Goal: Task Accomplishment & Management: Manage account settings

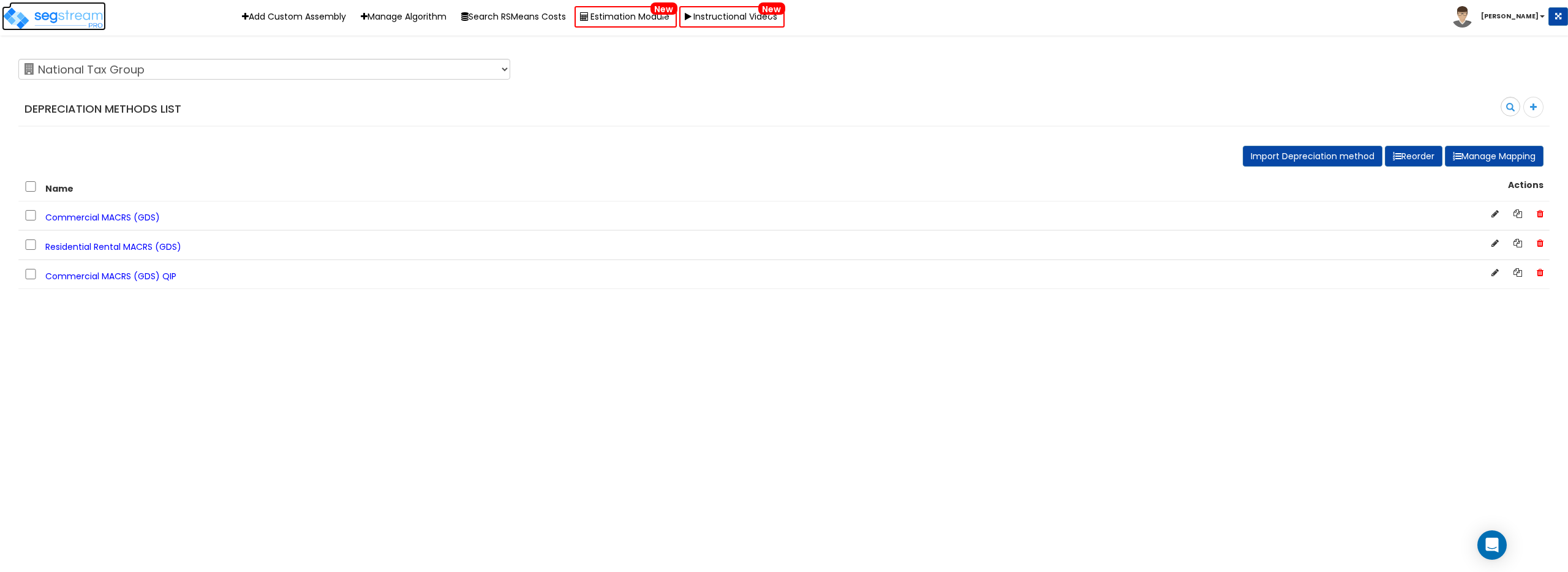
click at [87, 15] on img at bounding box center [54, 19] width 104 height 24
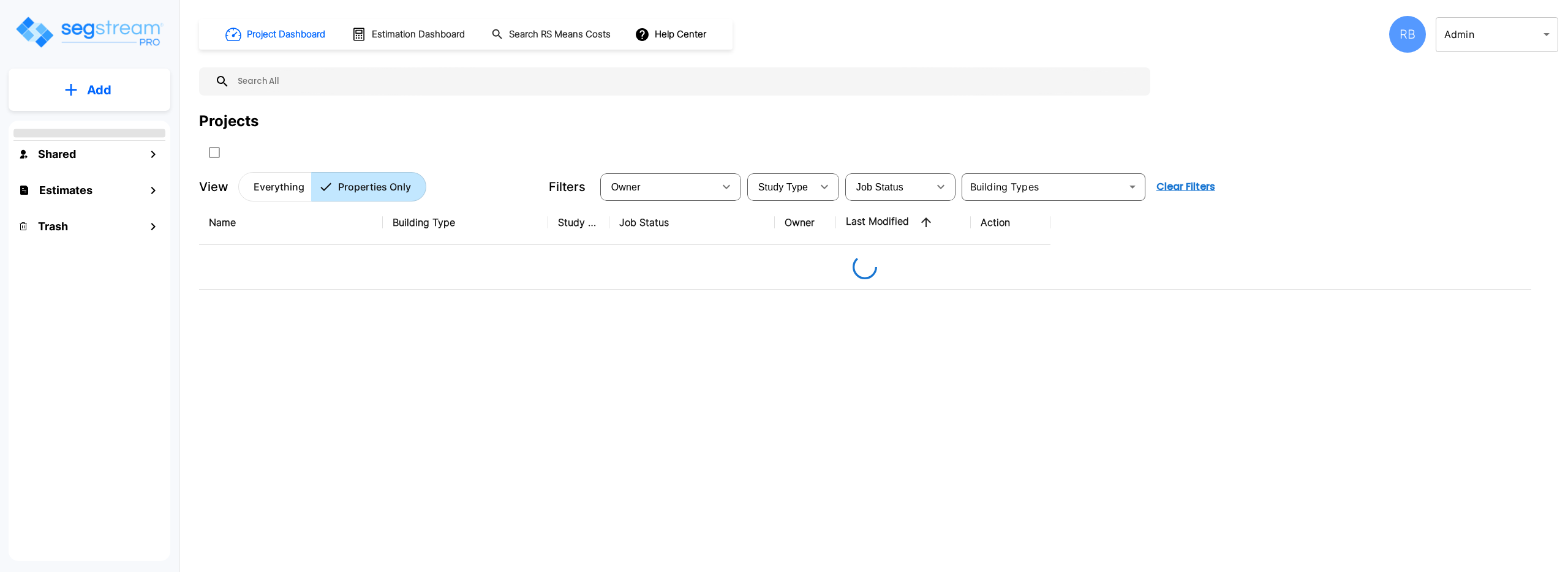
click at [1495, 38] on body "× Your report is being generated. Be patient! × We're working on your Modificat…" at bounding box center [784, 286] width 1568 height 572
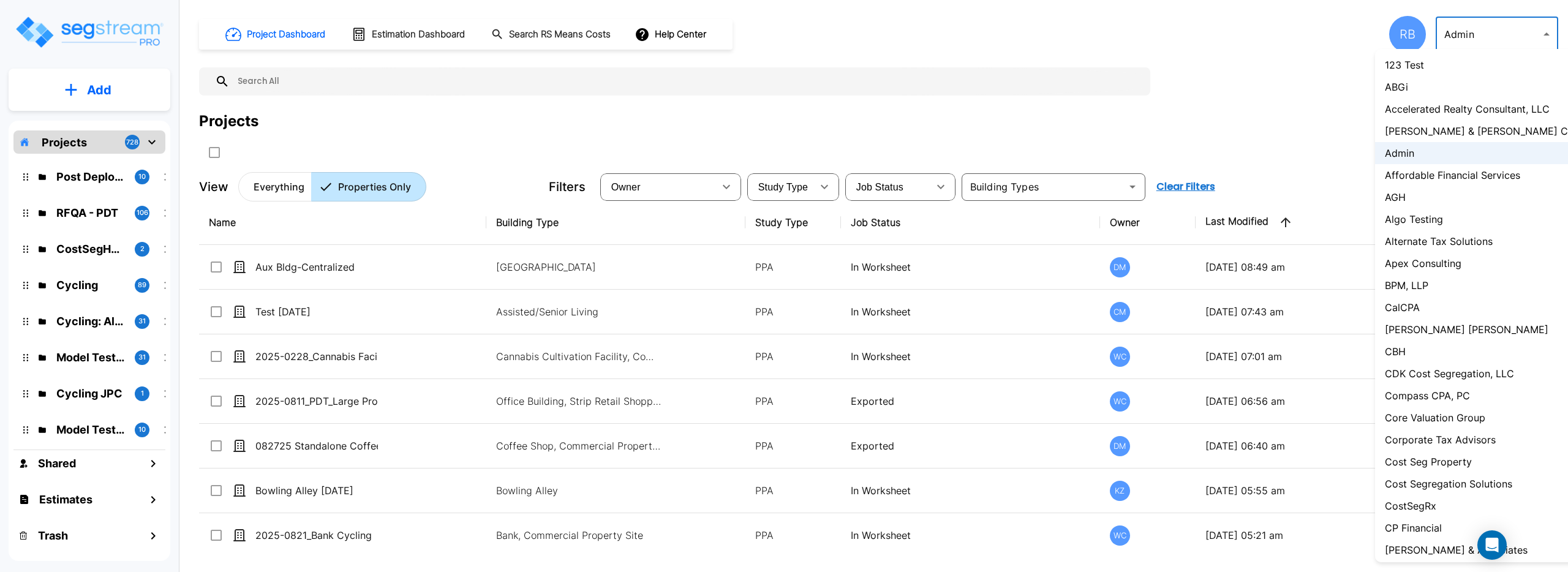
click at [1323, 85] on div at bounding box center [784, 286] width 1568 height 572
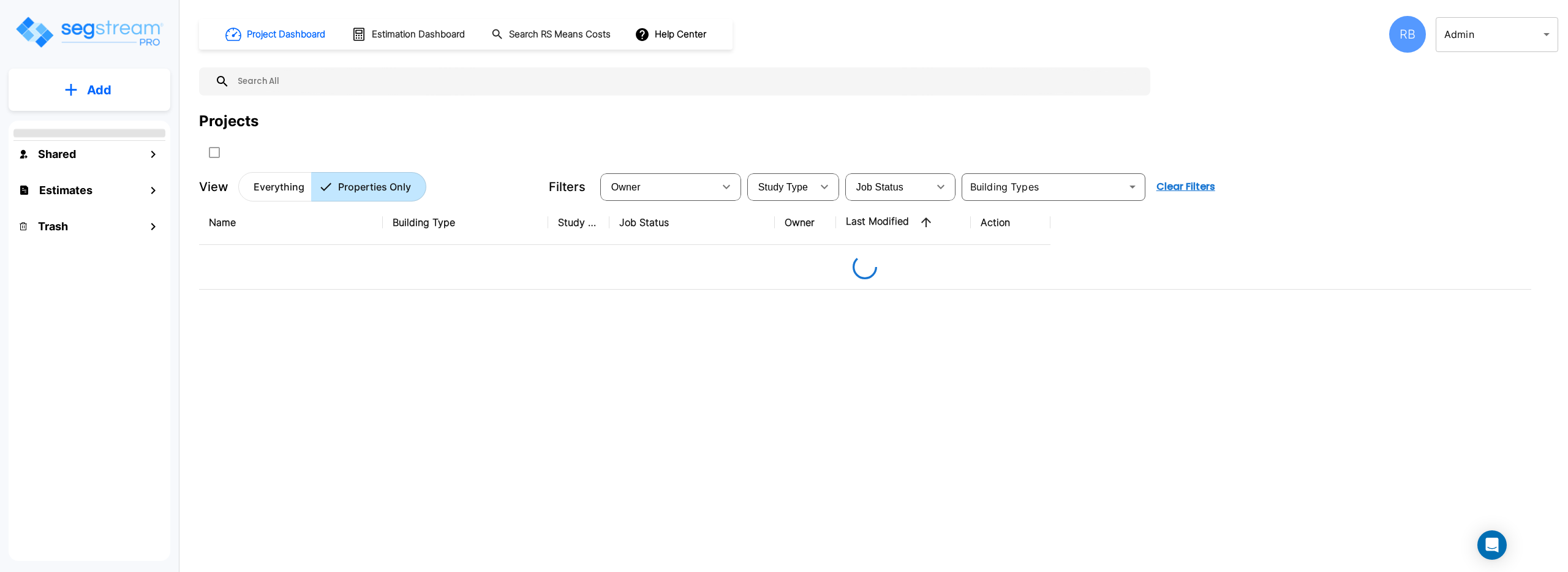
click at [1495, 40] on body "× Your report is being generated. Be patient! × We're working on your Modificat…" at bounding box center [784, 286] width 1568 height 572
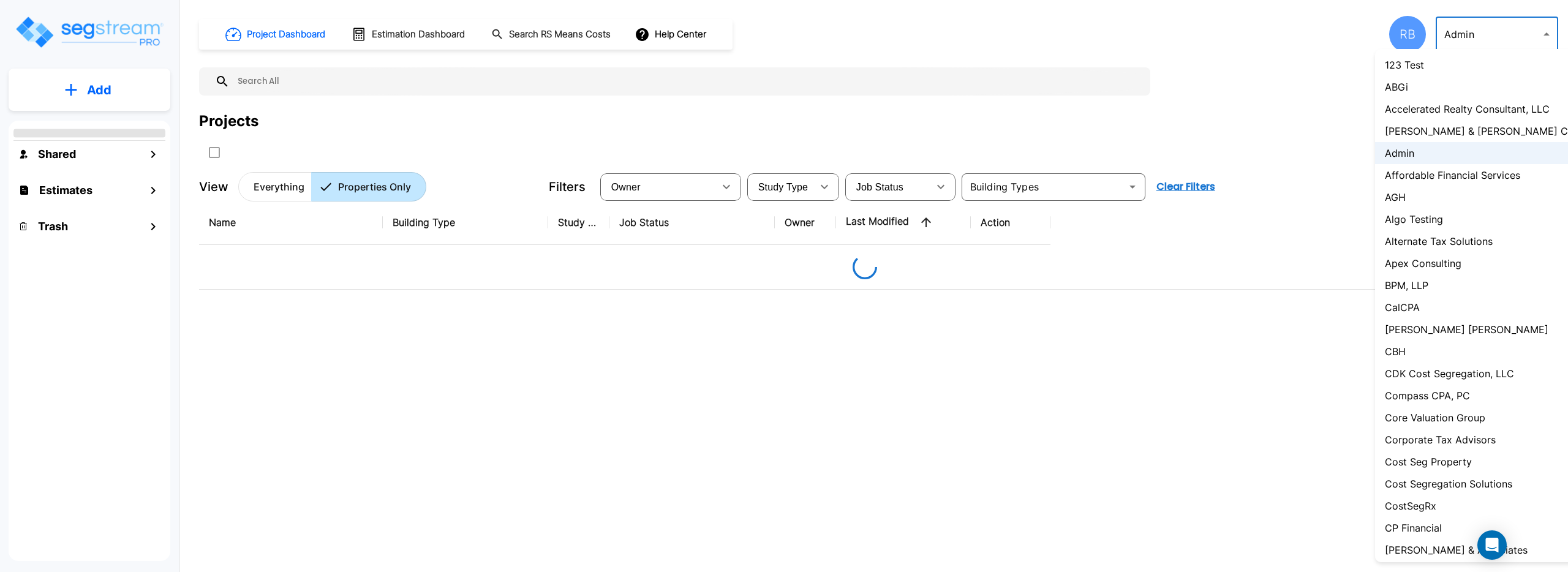
scroll to position [553, 0]
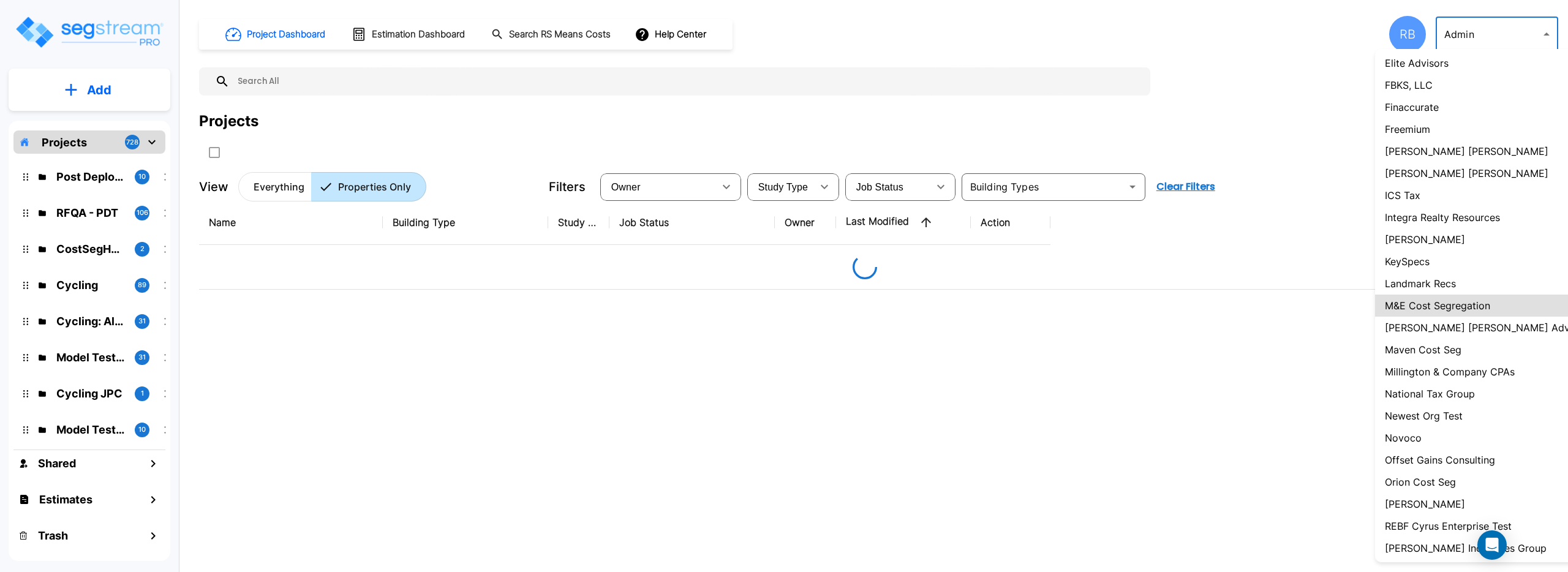
click at [1463, 347] on li "Maven Cost Seg" at bounding box center [1488, 349] width 227 height 22
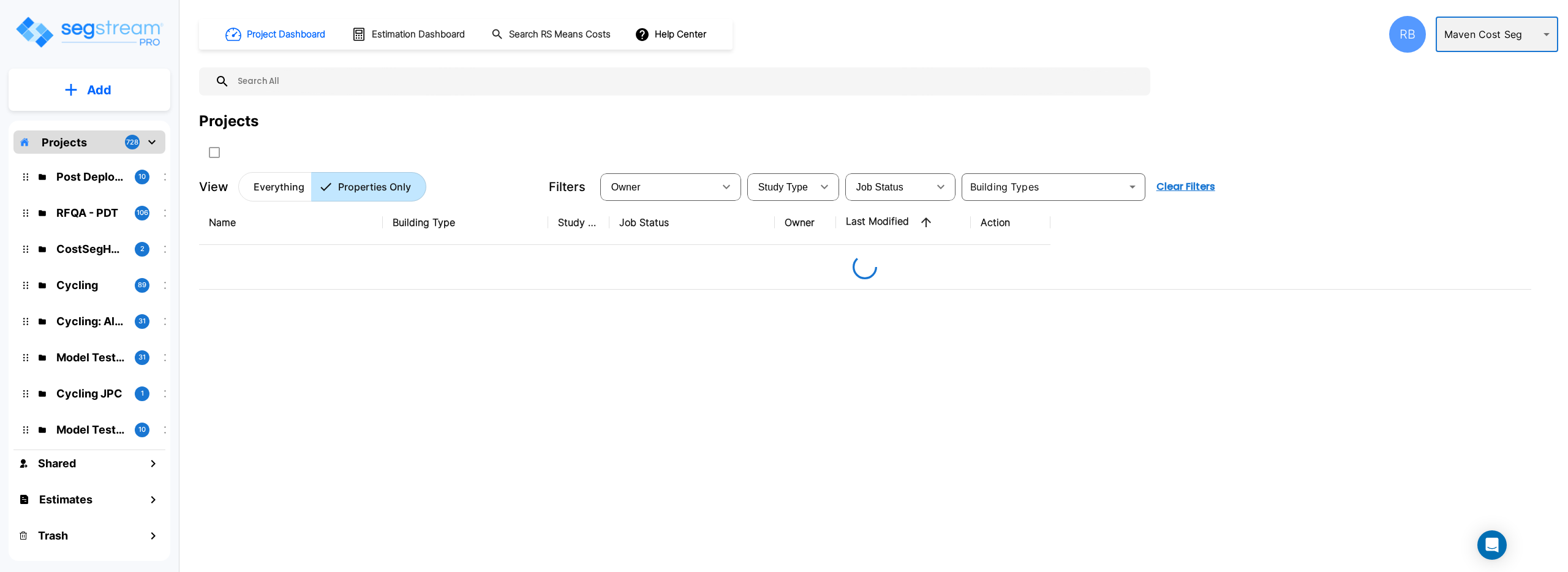
type input "107"
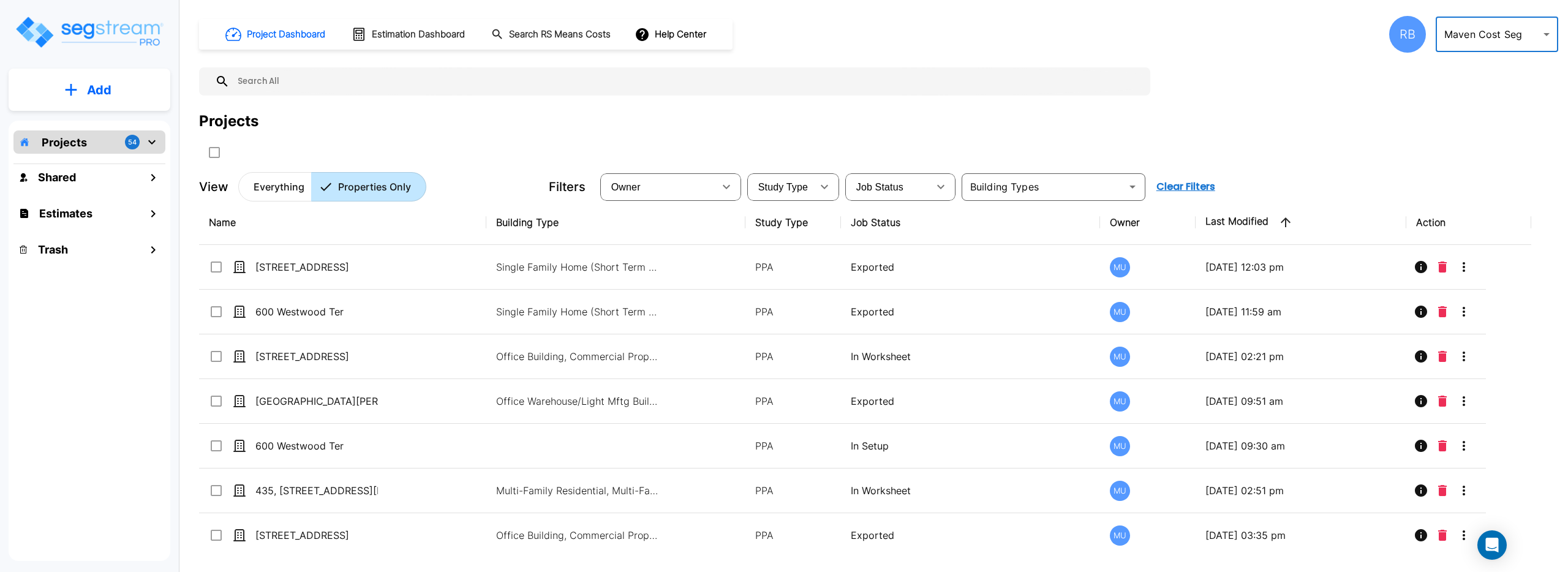
click at [410, 87] on input "text" at bounding box center [687, 82] width 914 height 28
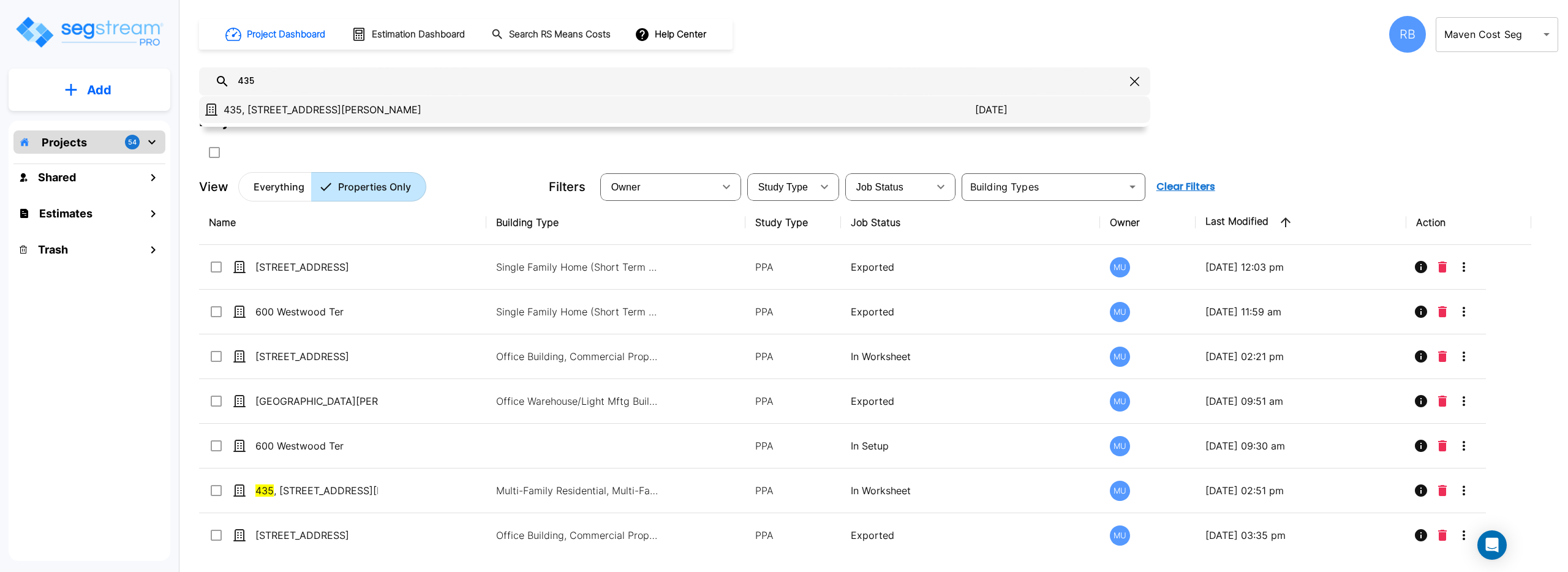
type input "435"
click at [321, 121] on div "435, 437, 439 Sanders St 2025/07/04" at bounding box center [674, 109] width 951 height 27
click at [329, 113] on p "435, 437, 439 Sanders St" at bounding box center [599, 110] width 752 height 15
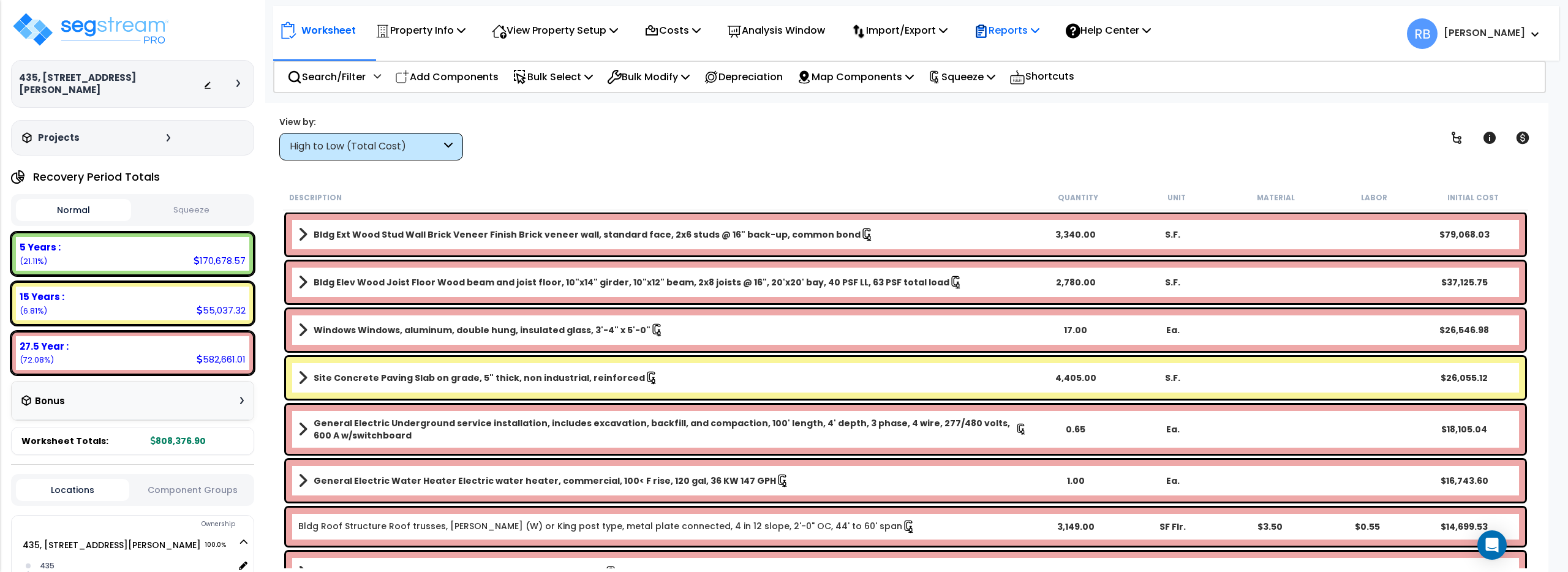
click at [1039, 36] on p "Reports" at bounding box center [1006, 30] width 66 height 17
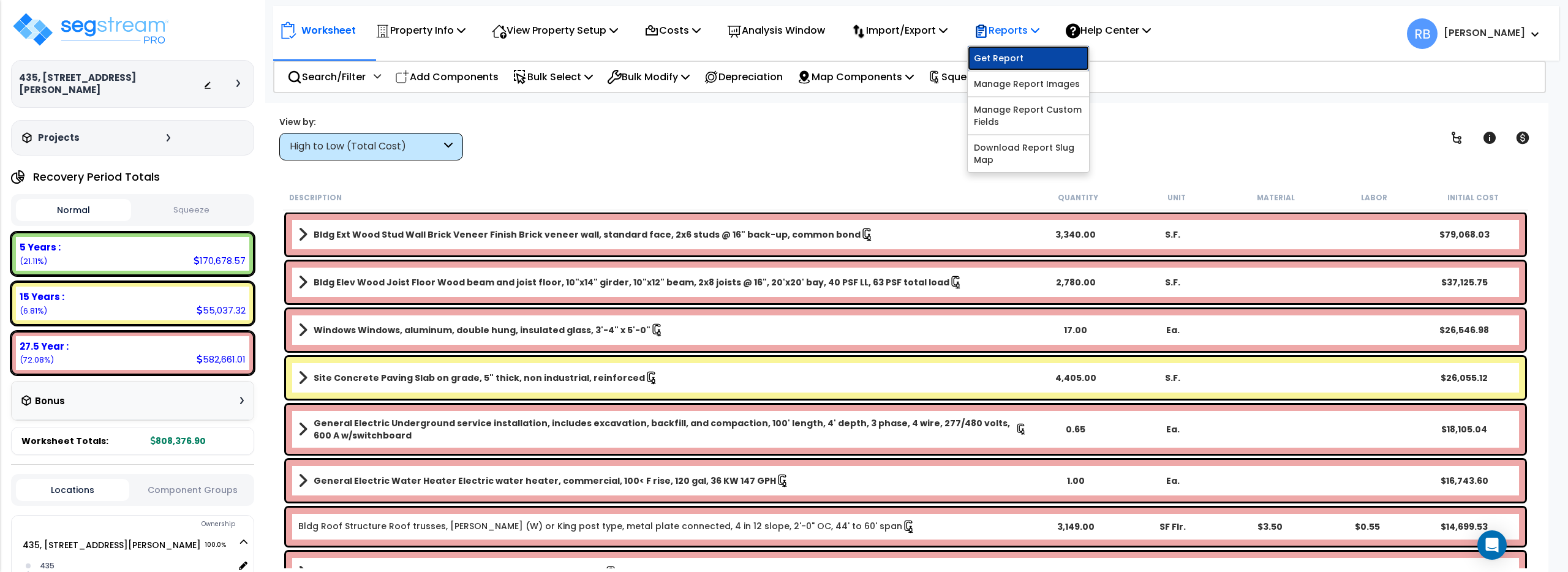
click at [1044, 48] on link "Get Report" at bounding box center [1028, 58] width 121 height 24
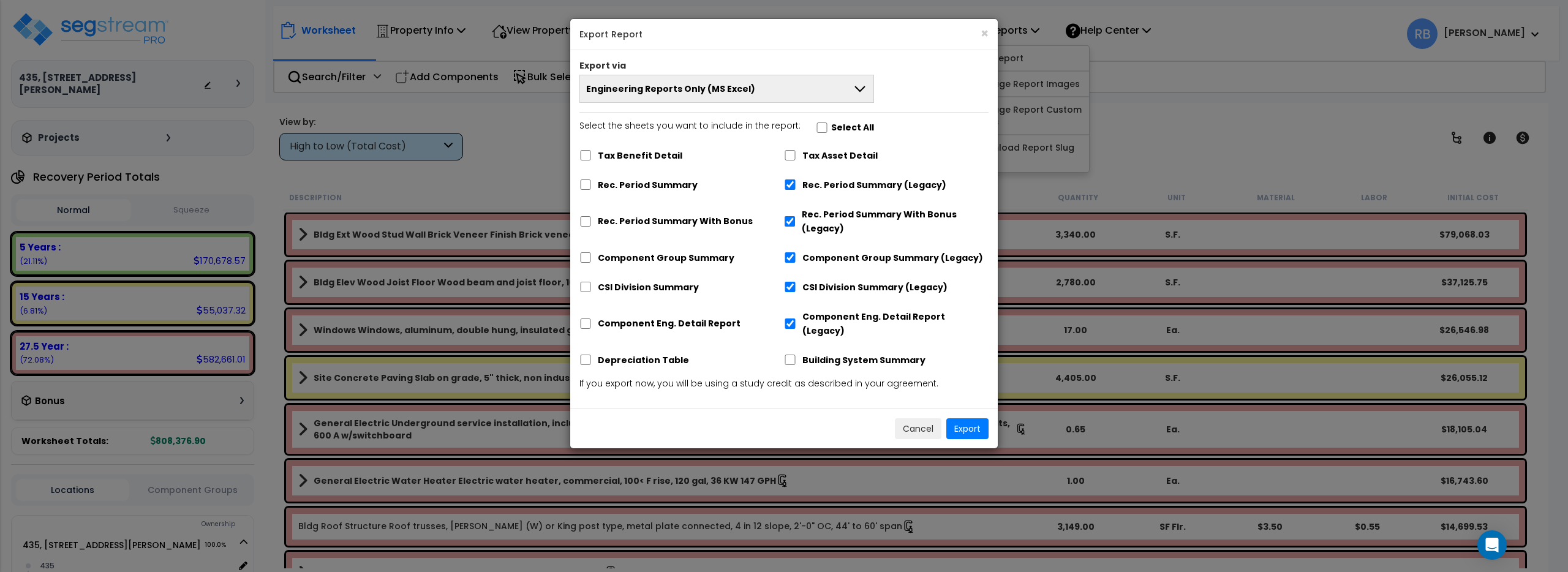
click at [847, 87] on button "Engineering Reports Only (MS Excel)" at bounding box center [726, 88] width 294 height 28
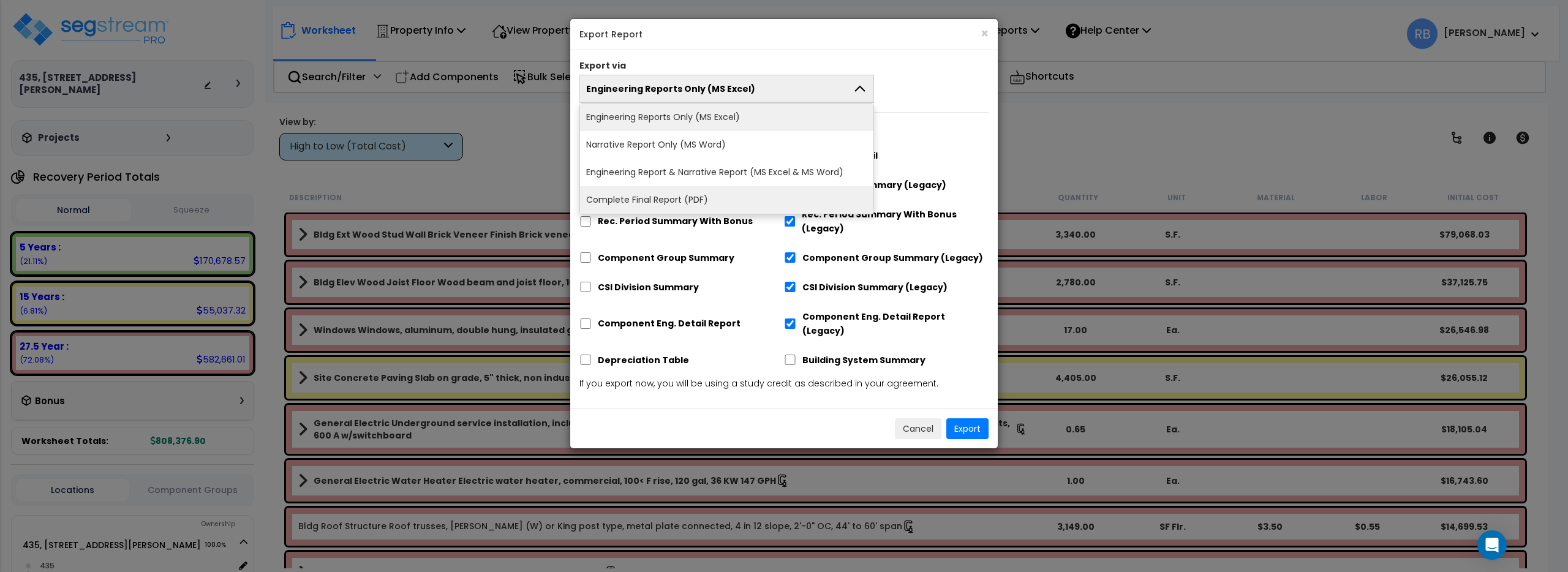
click at [810, 194] on li "Complete Final Report (PDF)" at bounding box center [727, 199] width 293 height 27
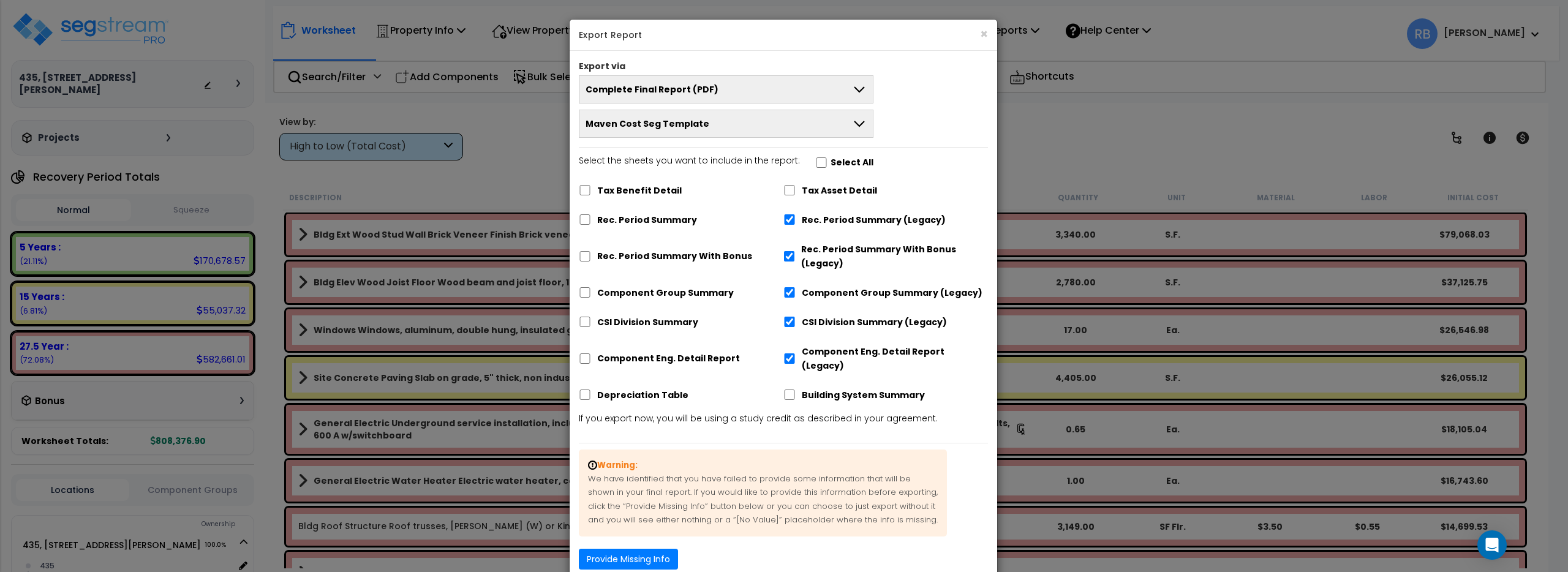
click at [771, 121] on button "Maven Cost Seg Template" at bounding box center [725, 124] width 294 height 28
click at [829, 124] on button "Maven Cost Seg Template" at bounding box center [725, 124] width 294 height 28
click at [979, 35] on h5 "Export Report" at bounding box center [783, 35] width 409 height 12
click at [982, 35] on button "×" at bounding box center [984, 34] width 8 height 13
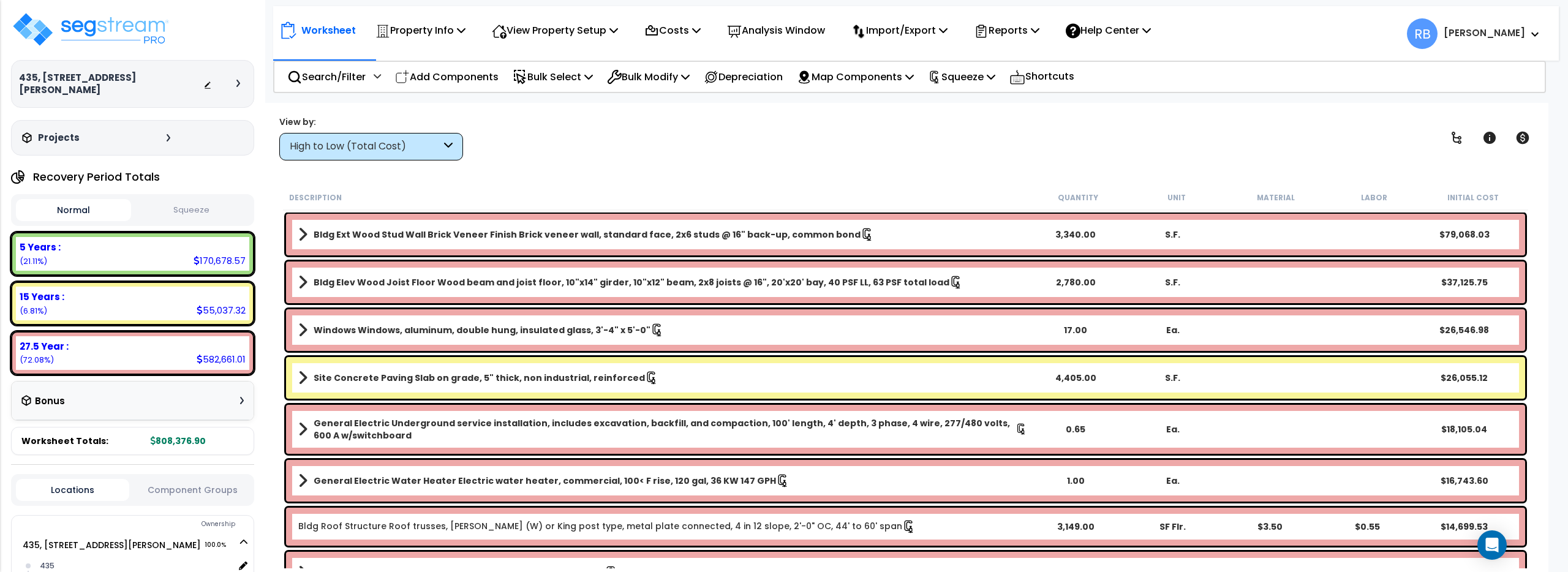
click at [1509, 36] on b "[PERSON_NAME]" at bounding box center [1484, 33] width 82 height 13
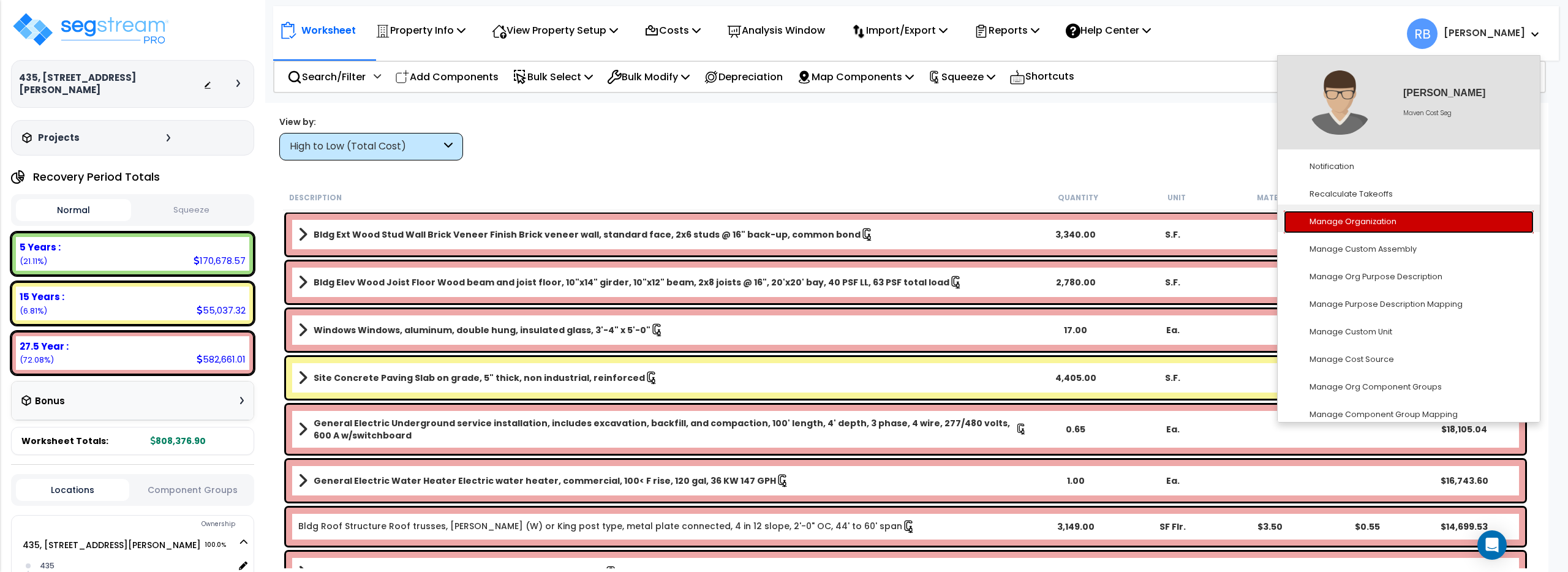
click at [1421, 226] on link "Manage Organization" at bounding box center [1409, 222] width 250 height 23
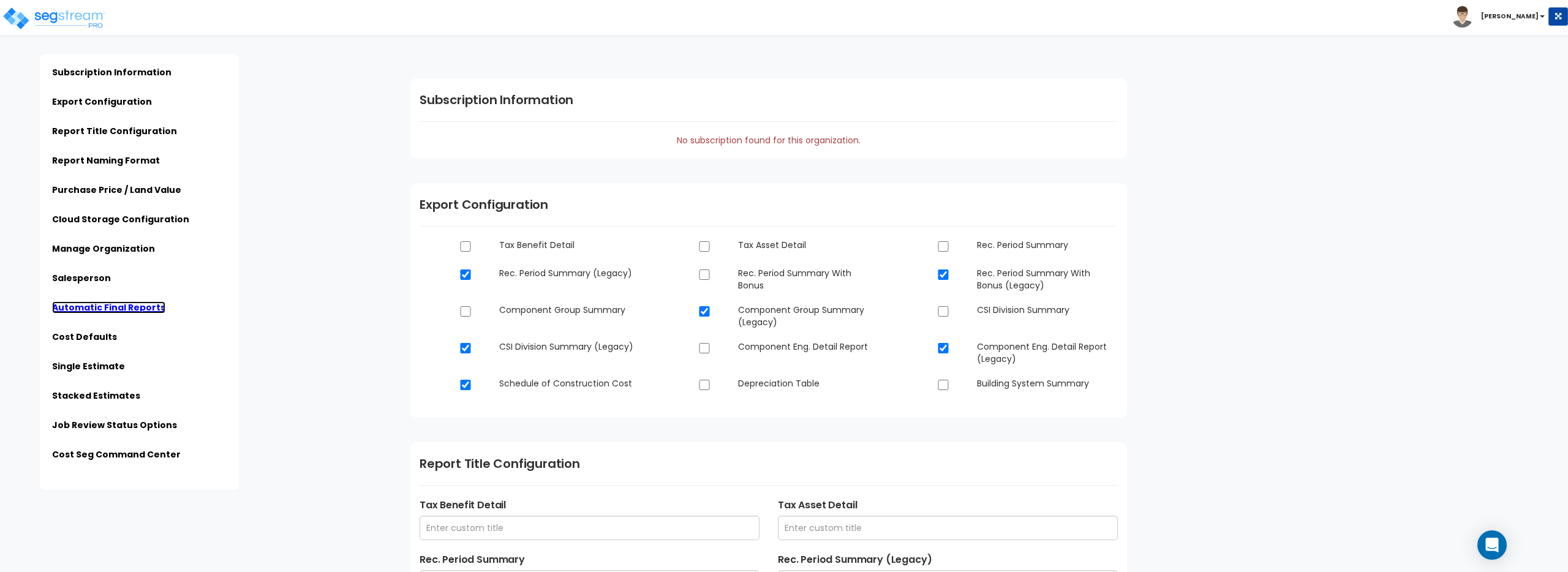
click at [84, 309] on link "Automatic Final Reports" at bounding box center [108, 307] width 113 height 12
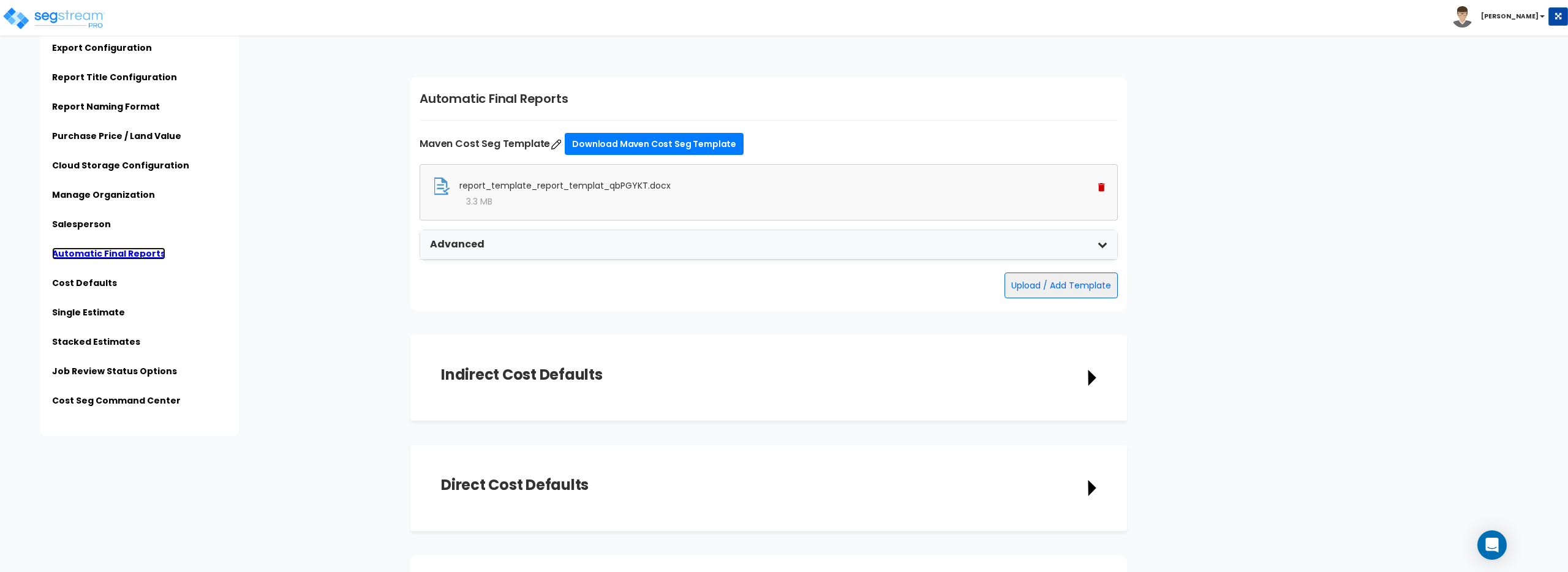
scroll to position [2003, 0]
